Goal: Task Accomplishment & Management: Use online tool/utility

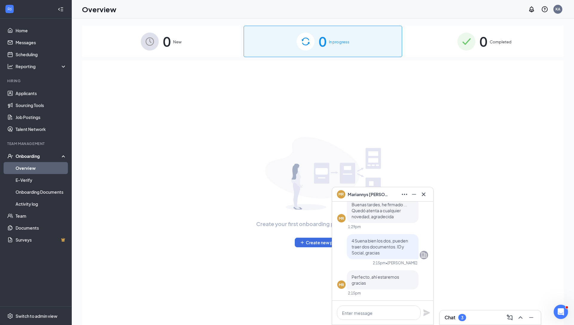
click at [420, 196] on icon "Cross" at bounding box center [423, 194] width 7 height 7
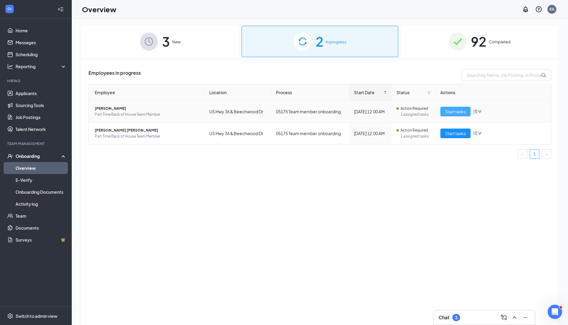
click at [449, 116] on button "Start tasks" at bounding box center [456, 112] width 30 height 10
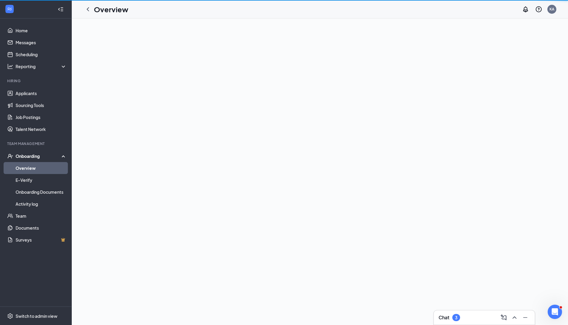
click at [451, 113] on div at bounding box center [320, 172] width 496 height 307
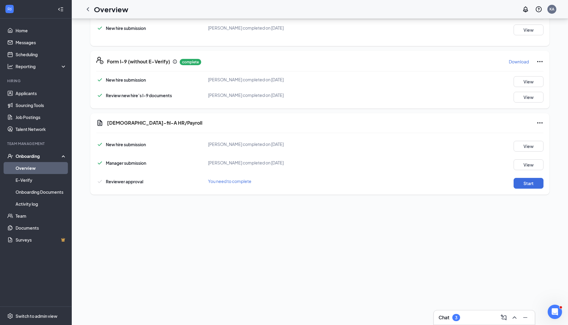
scroll to position [188, 0]
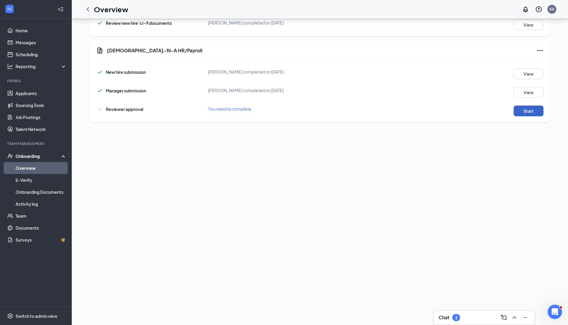
click at [528, 111] on button "Start" at bounding box center [529, 111] width 30 height 11
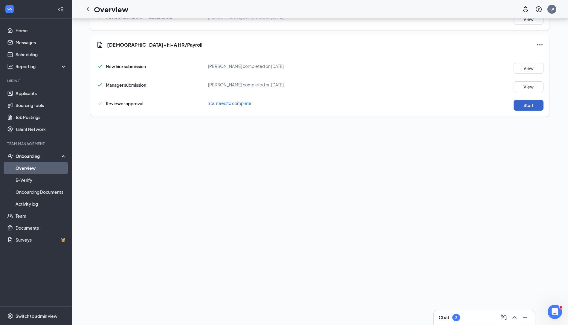
scroll to position [198, 0]
click at [519, 103] on button "Start" at bounding box center [529, 104] width 30 height 11
click at [88, 10] on icon "ChevronLeft" at bounding box center [87, 9] width 7 height 7
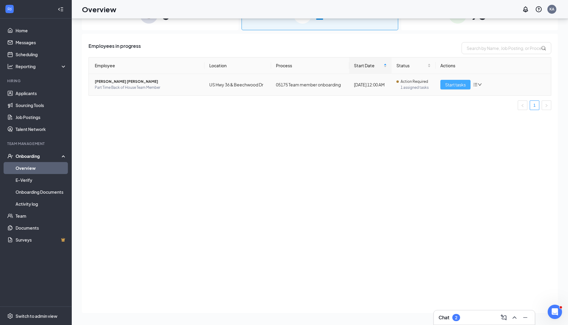
click at [454, 88] on button "Start tasks" at bounding box center [456, 85] width 30 height 10
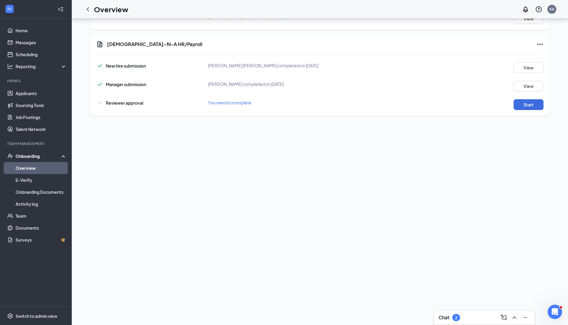
scroll to position [194, 0]
click at [528, 106] on button "Start" at bounding box center [529, 104] width 30 height 11
click at [87, 12] on icon "ChevronLeft" at bounding box center [87, 9] width 7 height 7
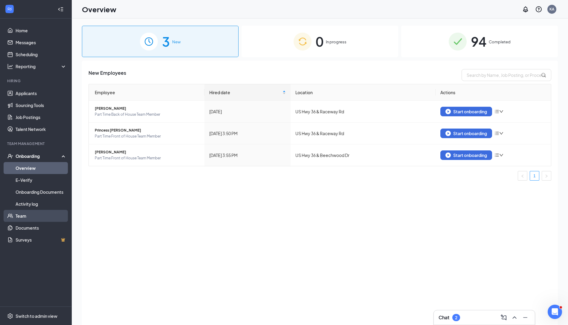
click at [17, 217] on link "Team" at bounding box center [41, 216] width 51 height 12
